Goal: Transaction & Acquisition: Purchase product/service

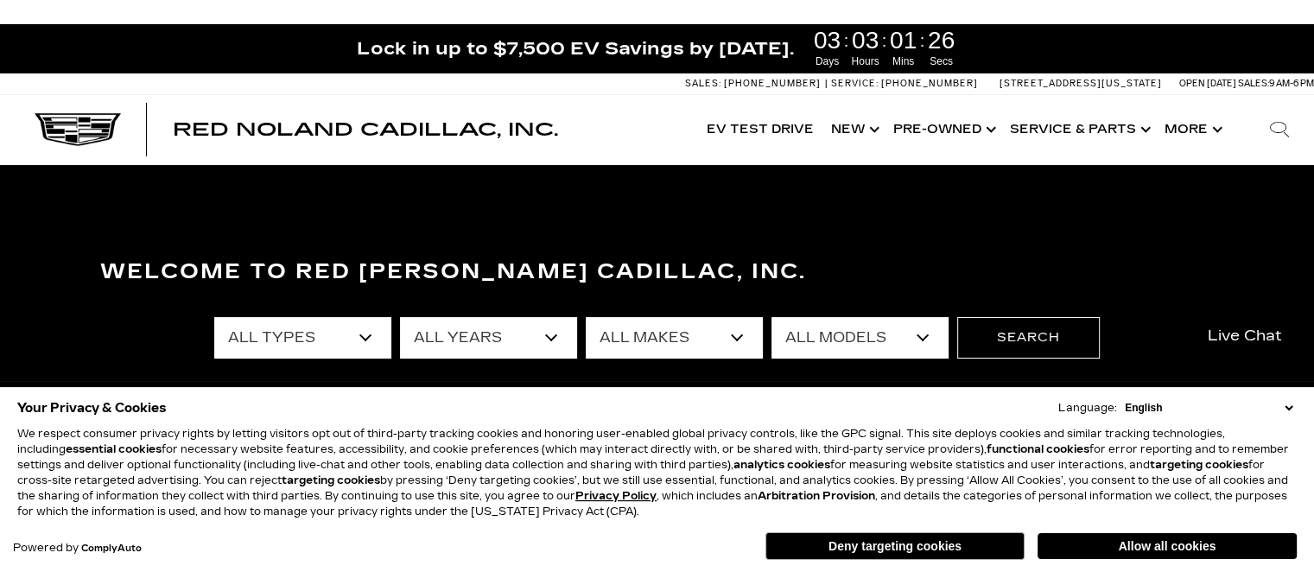
click at [1289, 405] on select "English Spanish / Español English / [GEOGRAPHIC_DATA] Korean / 한국어 Vietnamese /…" at bounding box center [1209, 408] width 176 height 16
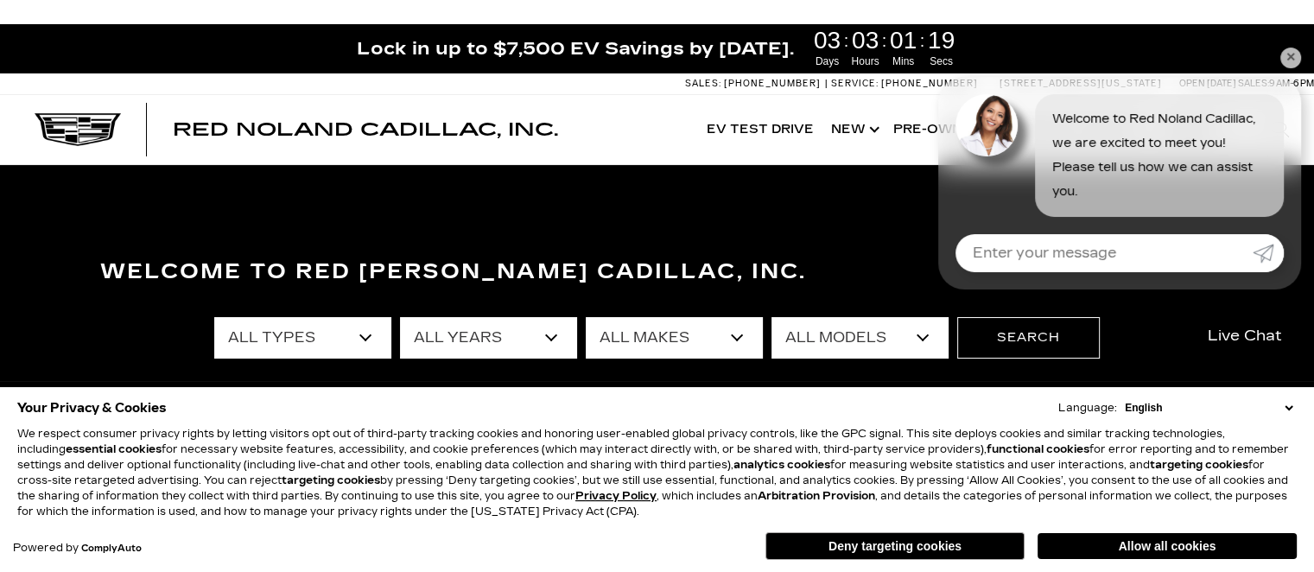
click at [372, 338] on select "All Types New Used Certified Used Demo" at bounding box center [302, 337] width 177 height 41
select select "New"
click at [214, 317] on select "All Types New Used Certified Used Demo" at bounding box center [302, 337] width 177 height 41
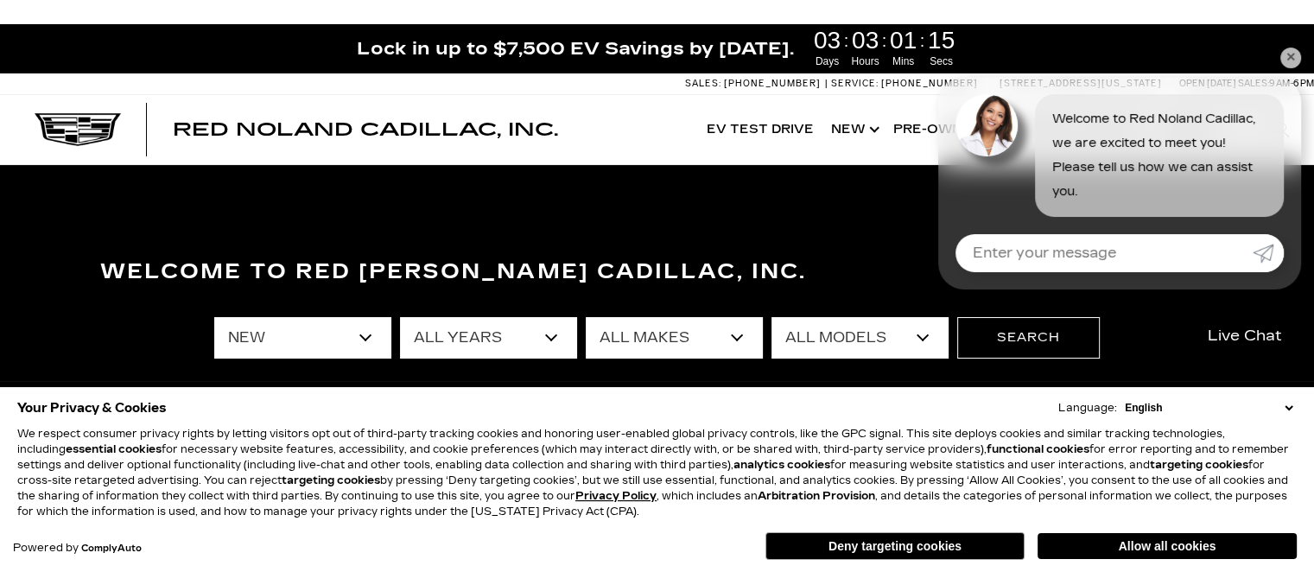
click at [686, 328] on select "All Makes Cadillac" at bounding box center [674, 337] width 177 height 41
select select "Cadillac"
click at [586, 317] on select "All Makes Cadillac" at bounding box center [674, 337] width 177 height 41
click at [849, 346] on select "All Models CT4 CT5-V Escalade Escalade ESV ESCALADE IQ ESCALADE IQL LYRIQ OPTIQ…" at bounding box center [860, 337] width 177 height 41
select select "Escalade"
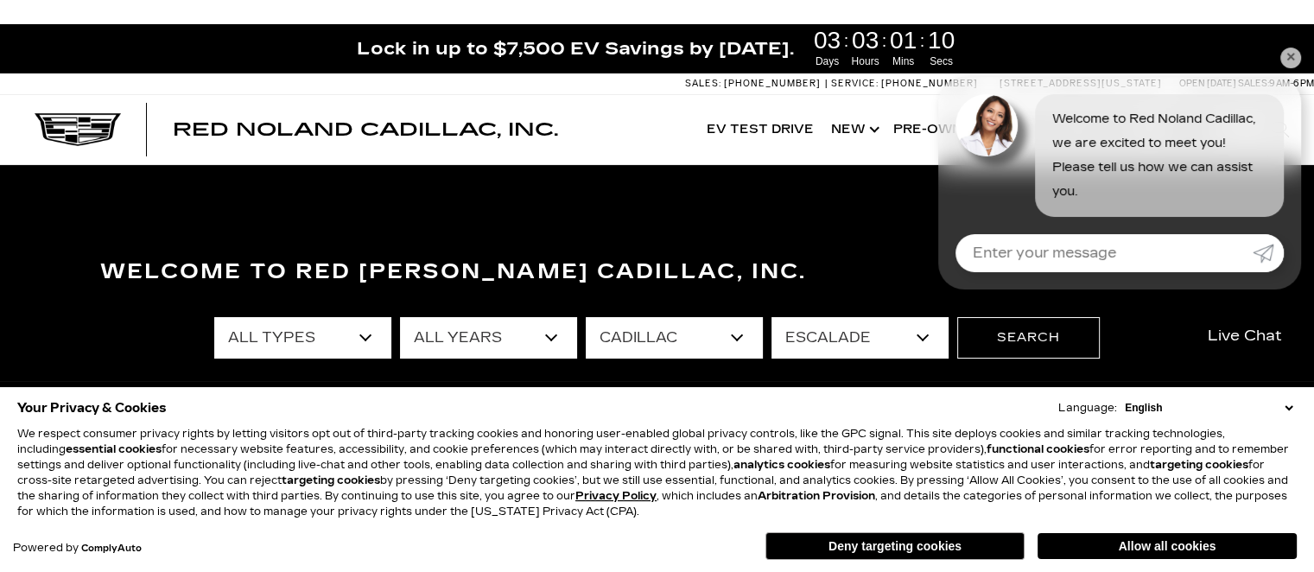
click at [772, 317] on select "All Models CT4 CT5-V Escalade Escalade ESV ESCALADE IQ ESCALADE IQL LYRIQ OPTIQ…" at bounding box center [860, 337] width 177 height 41
click at [1001, 336] on button "Search" at bounding box center [1029, 337] width 143 height 41
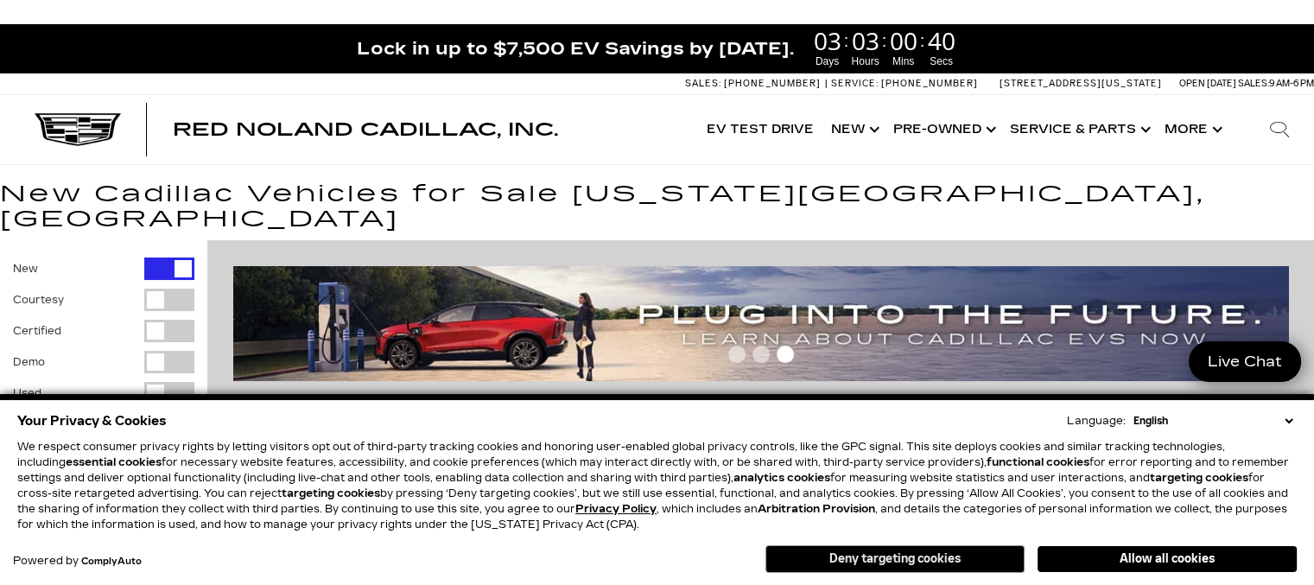
click at [869, 557] on button "Deny targeting cookies" at bounding box center [895, 559] width 259 height 28
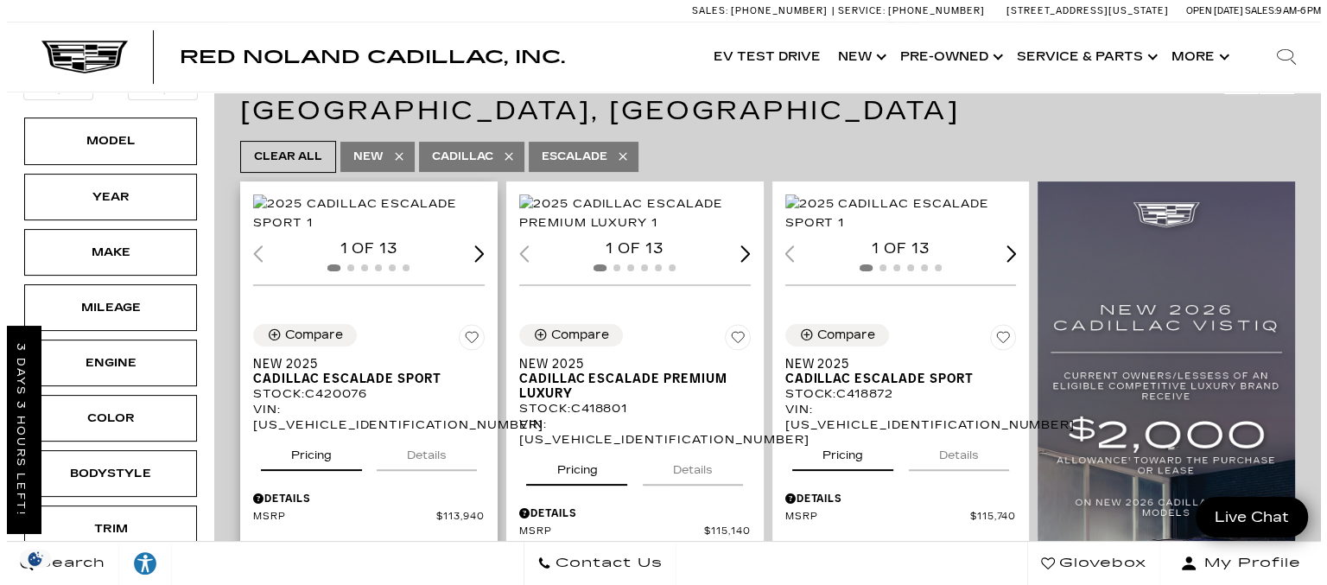
scroll to position [422, 0]
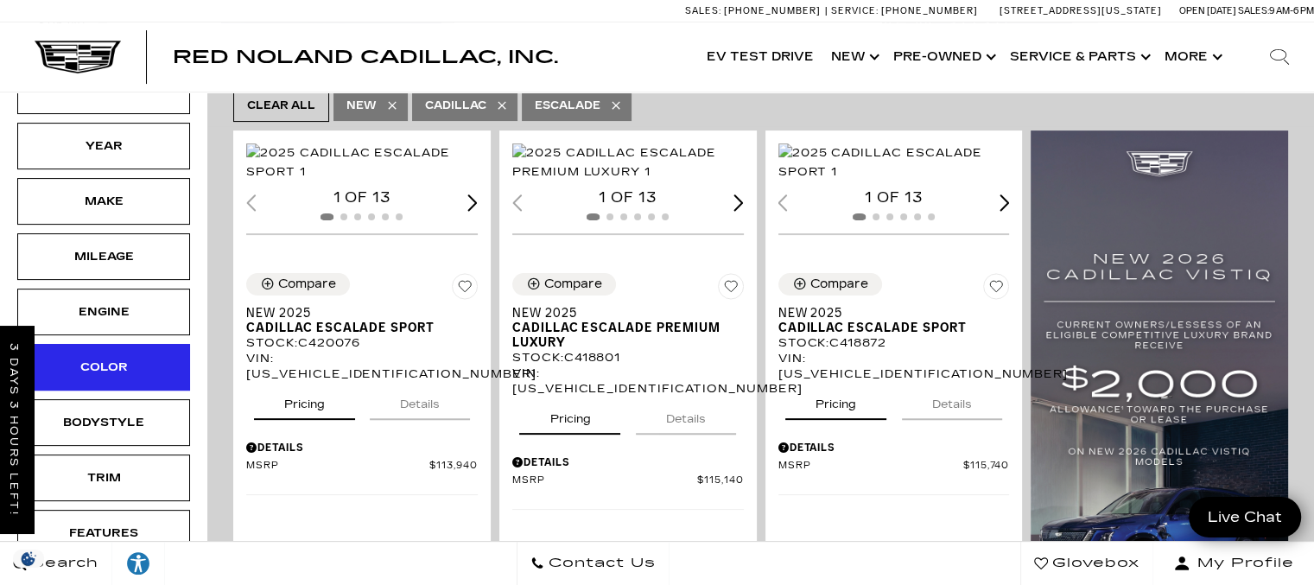
click at [97, 358] on div "Color" at bounding box center [103, 367] width 86 height 19
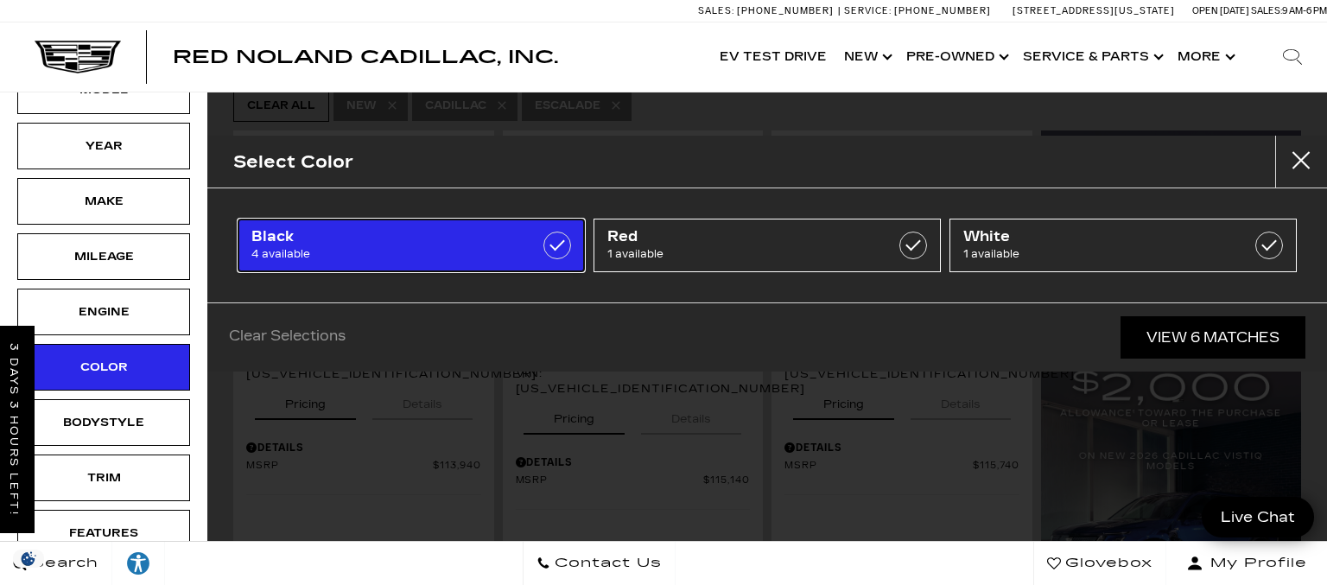
click at [376, 248] on span "4 available" at bounding box center [387, 253] width 272 height 17
checkbox input "true"
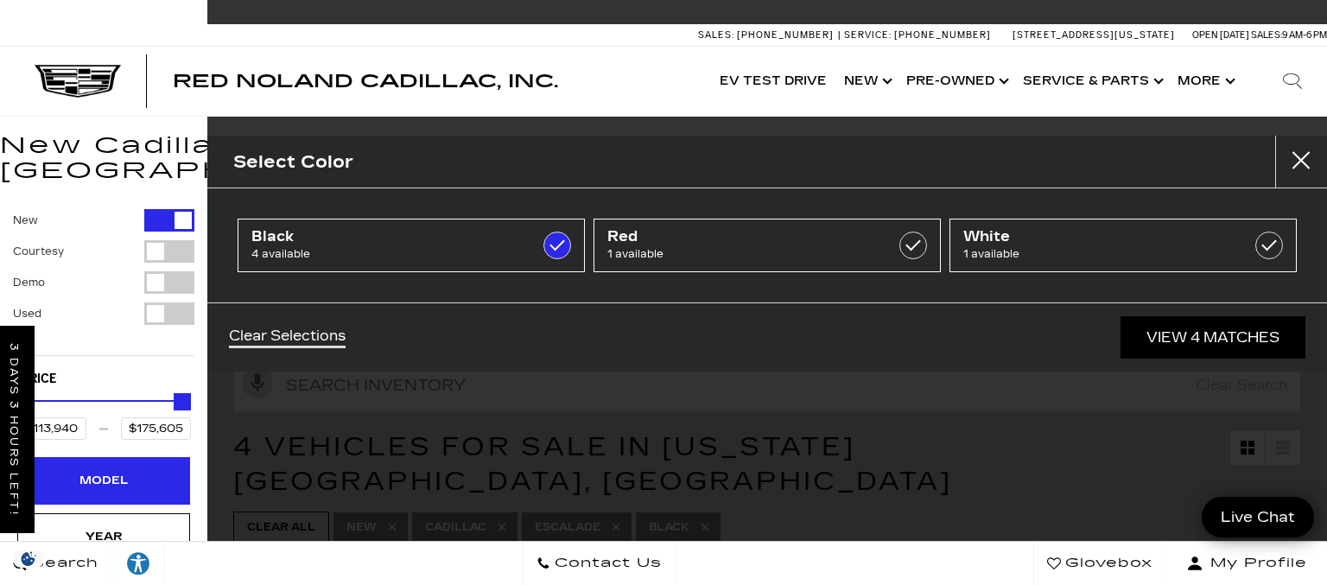
click at [133, 467] on div "Model" at bounding box center [103, 480] width 173 height 47
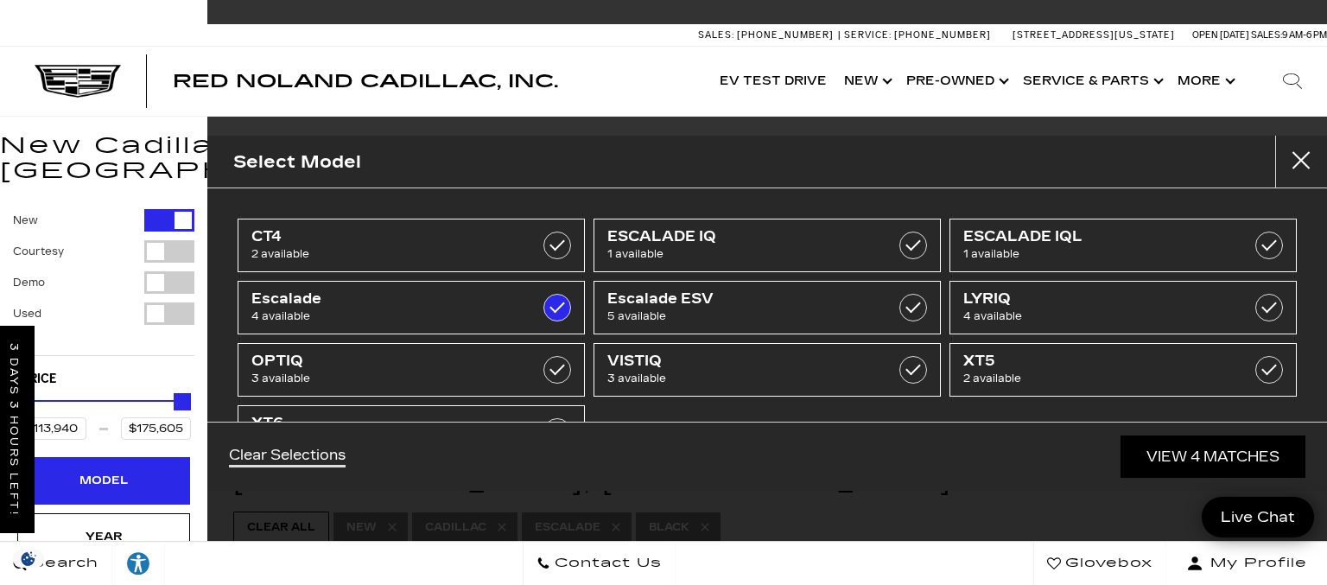
click at [133, 467] on div "Model" at bounding box center [103, 480] width 173 height 47
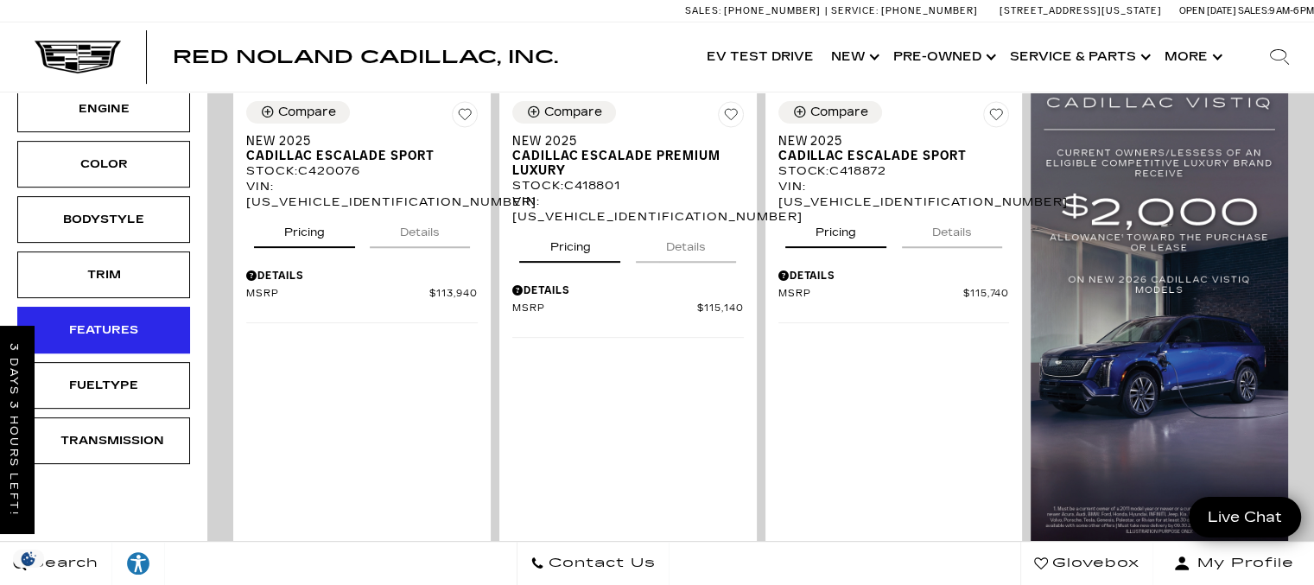
scroll to position [594, 0]
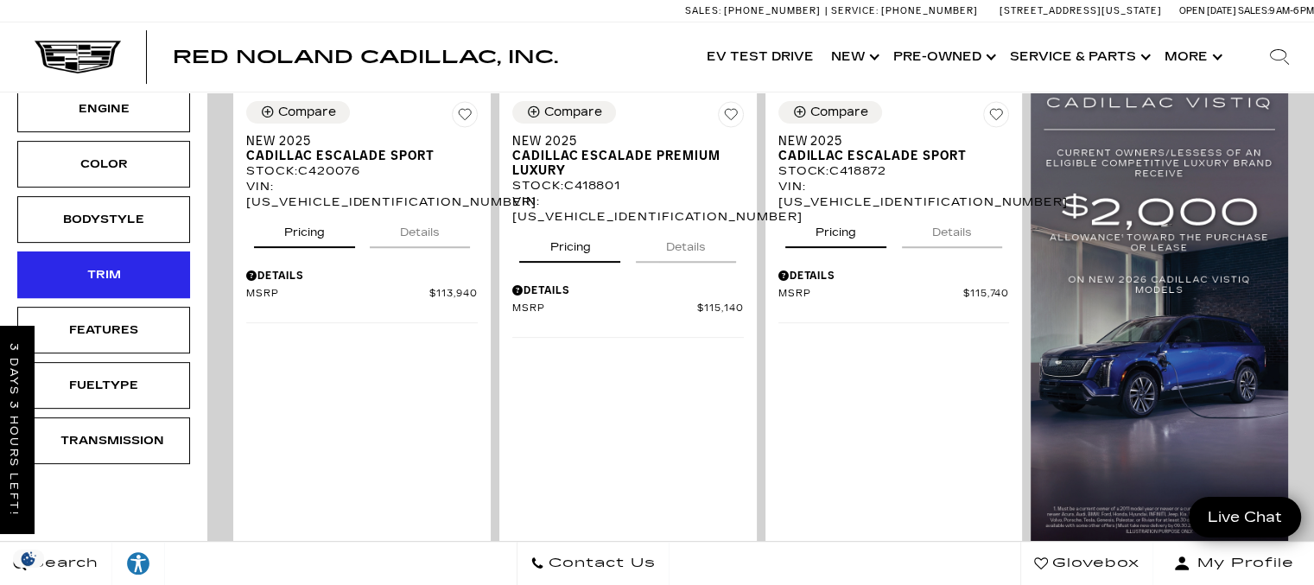
click at [116, 258] on div "Trim" at bounding box center [103, 274] width 173 height 47
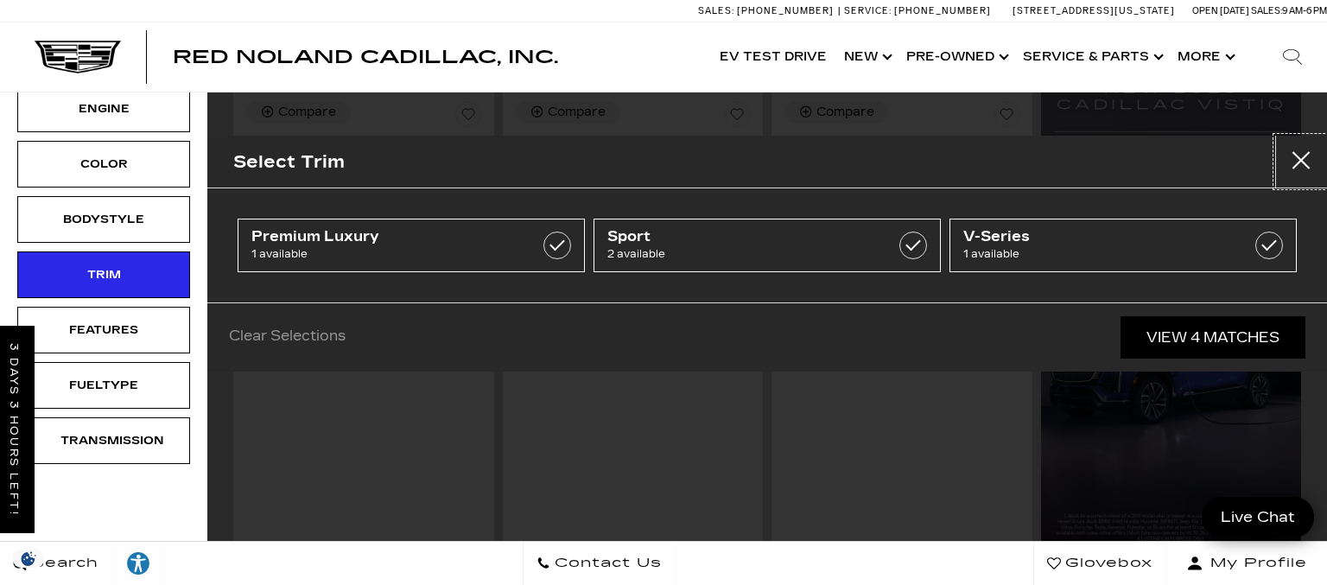
click at [1298, 154] on button "Close" at bounding box center [1302, 162] width 52 height 52
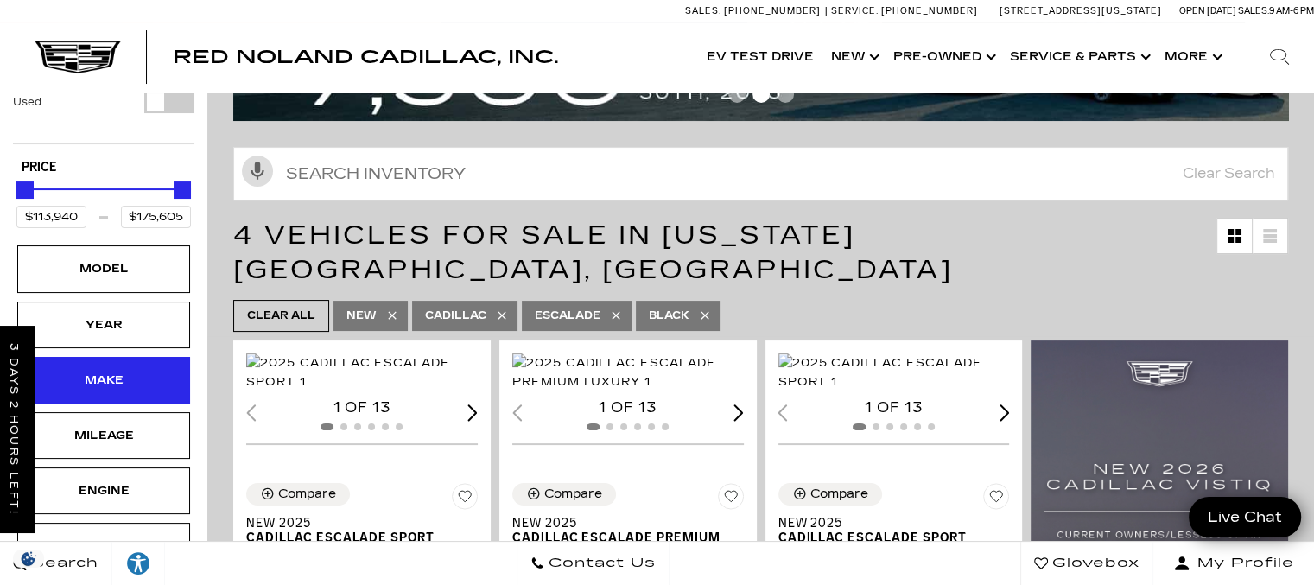
scroll to position [0, 0]
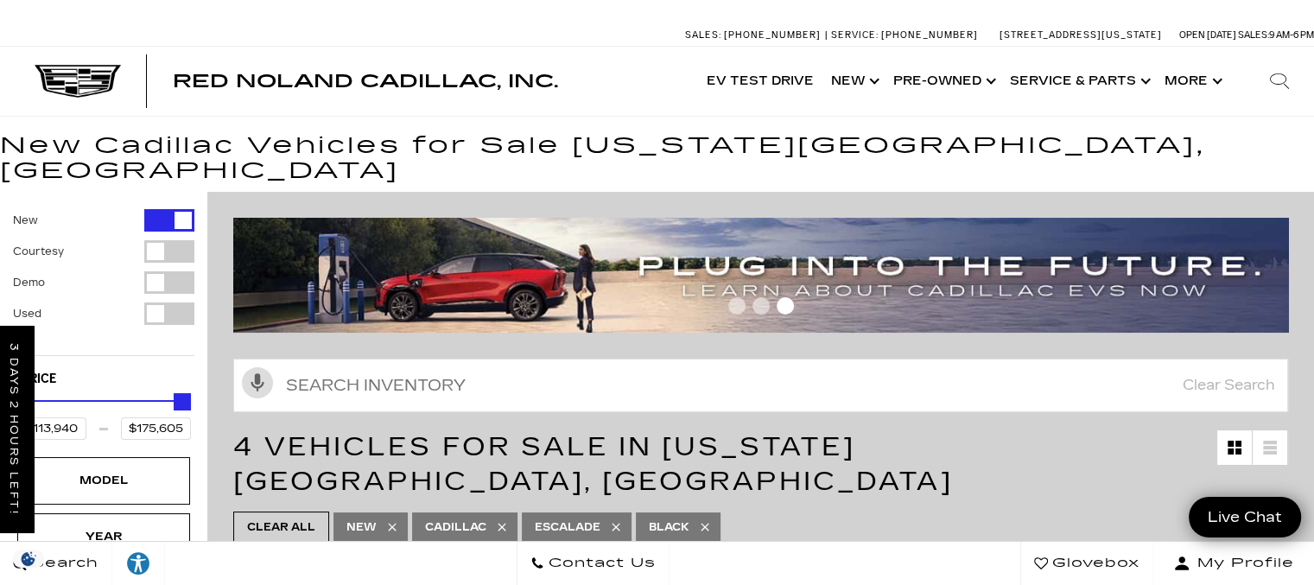
click at [173, 302] on div "Filter by Vehicle Type" at bounding box center [169, 313] width 50 height 22
type input "$65,189"
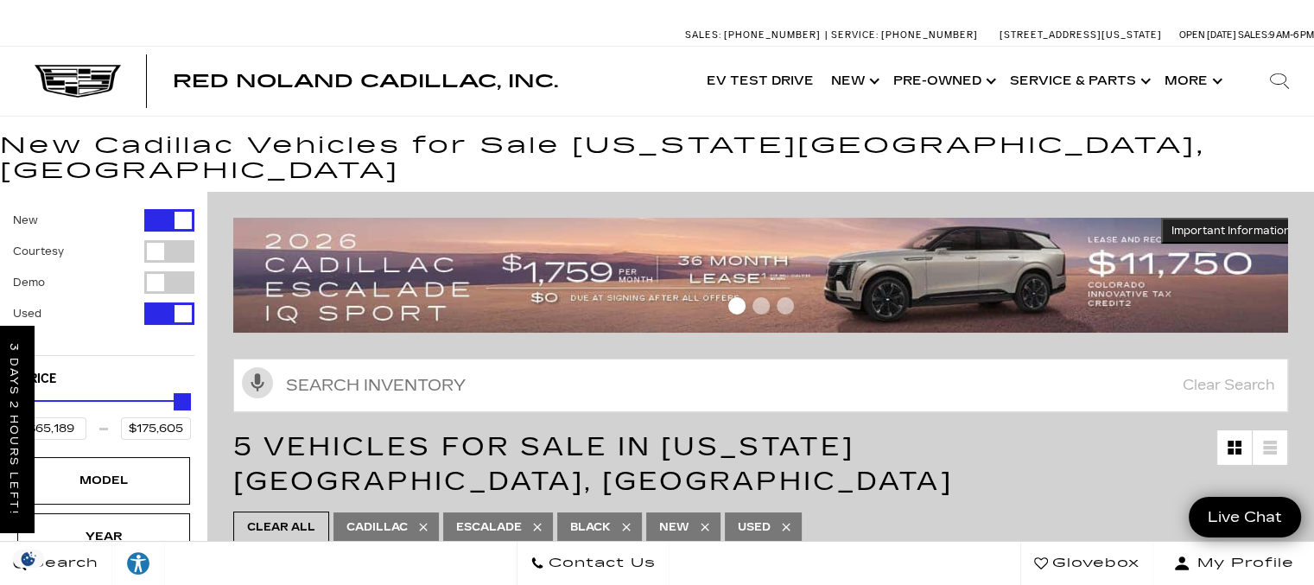
click at [186, 209] on div "Filter by Vehicle Type" at bounding box center [169, 220] width 50 height 22
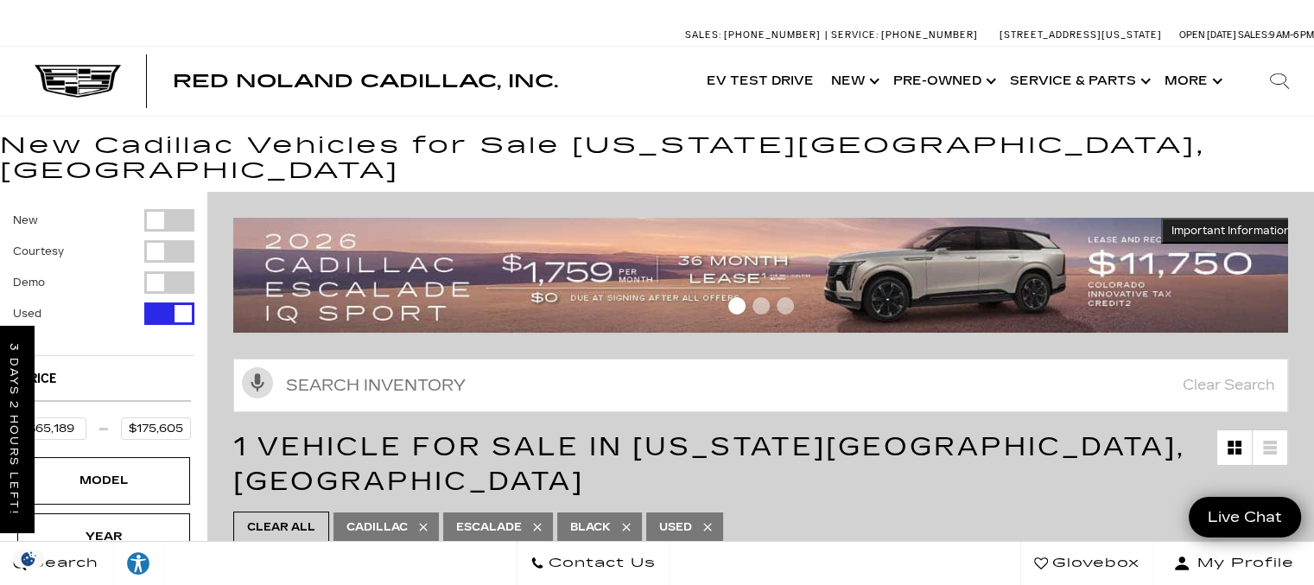
type input "$65,189"
